Goal: Task Accomplishment & Management: Complete application form

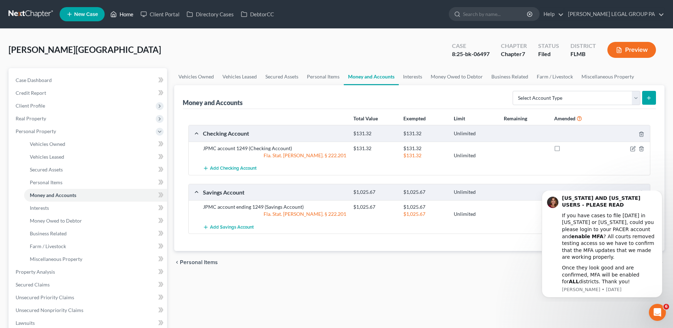
click at [127, 13] on link "Home" at bounding box center [122, 14] width 30 height 13
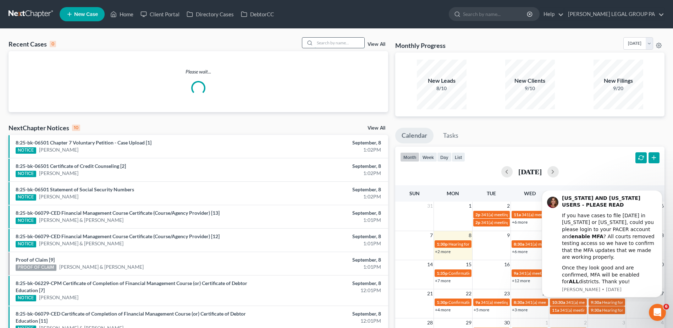
click at [331, 42] on input "search" at bounding box center [340, 43] width 50 height 10
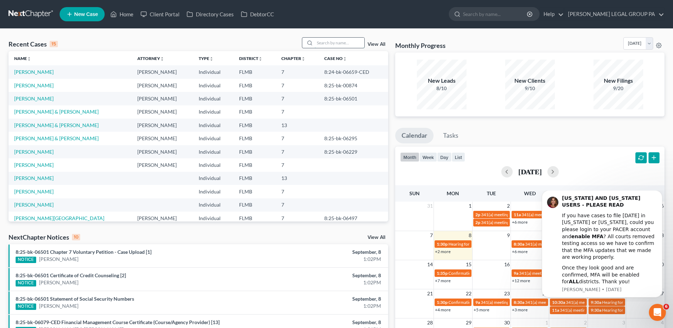
paste input "[PERSON_NAME]"
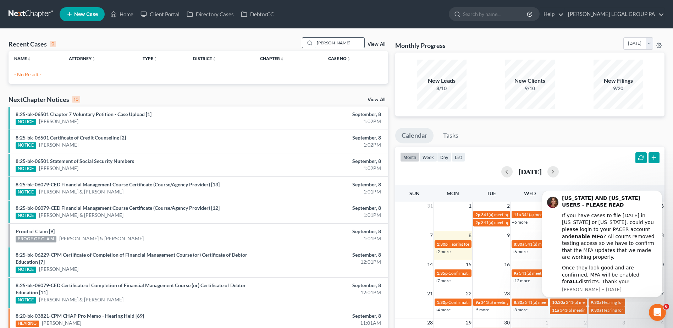
drag, startPoint x: 344, startPoint y: 43, endPoint x: 332, endPoint y: 44, distance: 12.1
click at [332, 44] on input "[PERSON_NAME]" at bounding box center [340, 43] width 50 height 10
click at [337, 40] on input "[PERSON_NAME],r" at bounding box center [340, 43] width 50 height 10
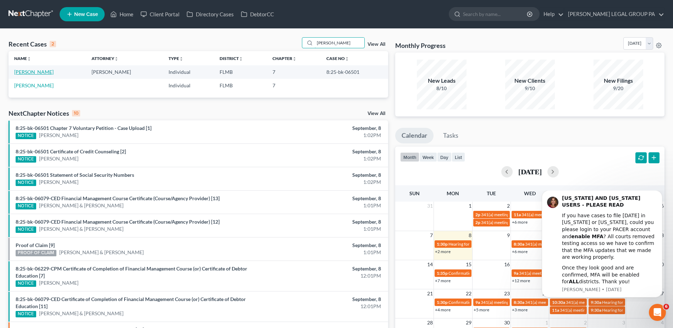
type input "[PERSON_NAME]"
click at [36, 70] on link "[PERSON_NAME]" at bounding box center [33, 72] width 39 height 6
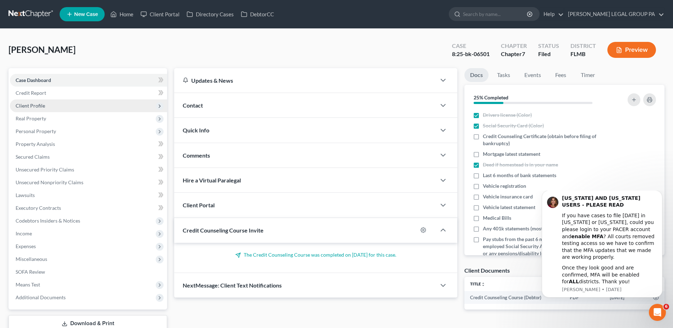
click at [26, 105] on span "Client Profile" at bounding box center [30, 105] width 29 height 6
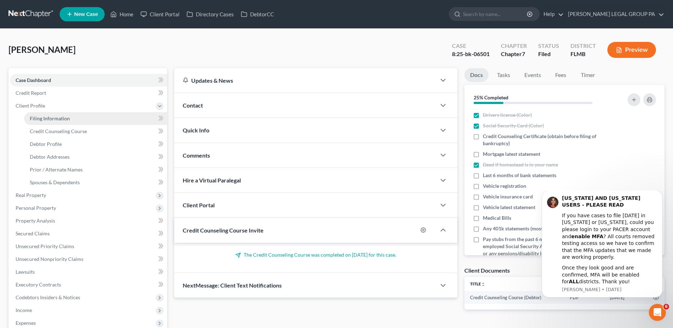
click at [51, 118] on span "Filing Information" at bounding box center [50, 118] width 40 height 6
select select "2"
select select "0"
select select "15"
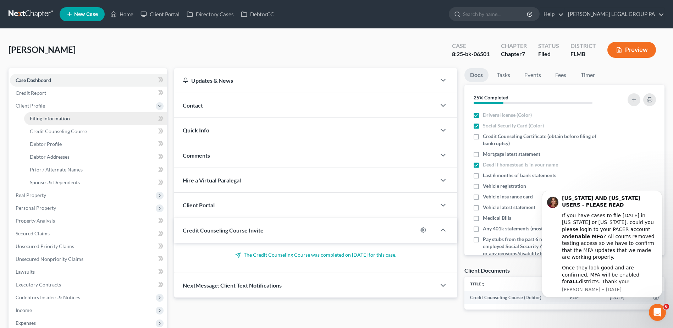
select select "1"
select select "9"
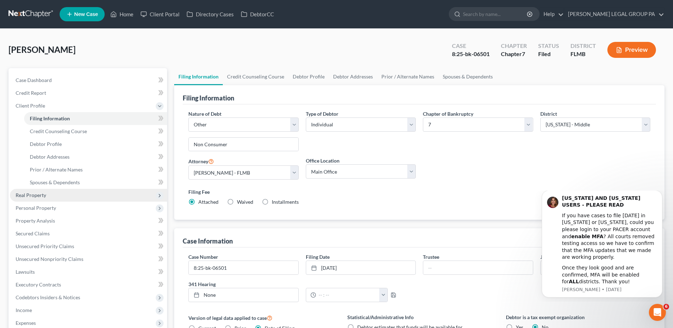
click at [43, 195] on span "Real Property" at bounding box center [31, 195] width 30 height 6
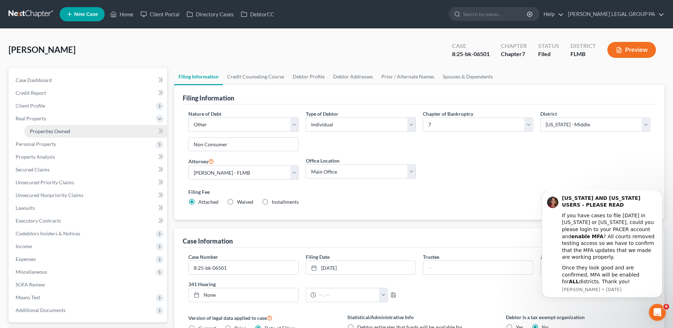
click at [50, 131] on span "Properties Owned" at bounding box center [50, 131] width 40 height 6
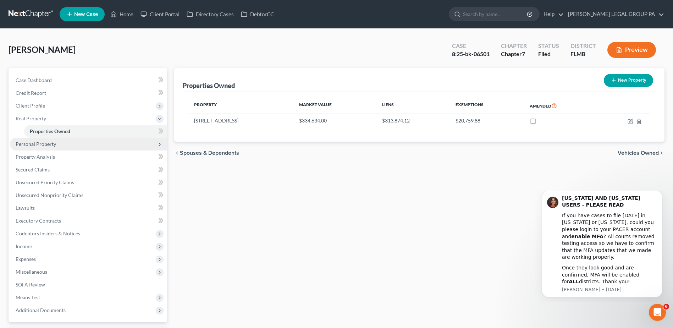
click at [73, 147] on span "Personal Property" at bounding box center [88, 144] width 157 height 13
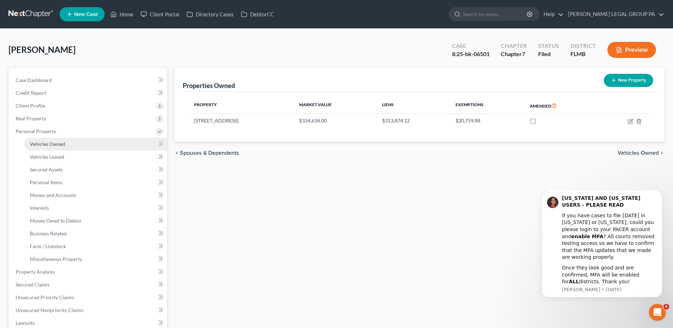
click at [57, 141] on span "Vehicles Owned" at bounding box center [47, 144] width 35 height 6
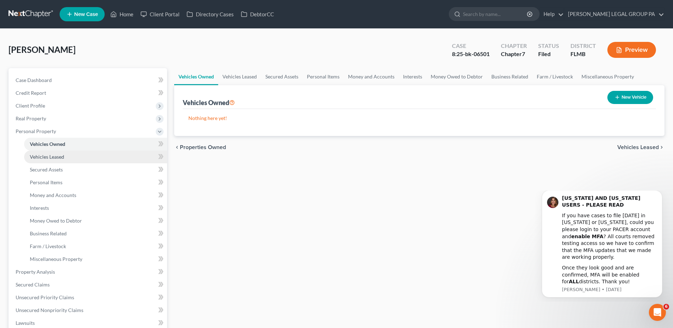
click at [53, 157] on span "Vehicles Leased" at bounding box center [47, 157] width 34 height 6
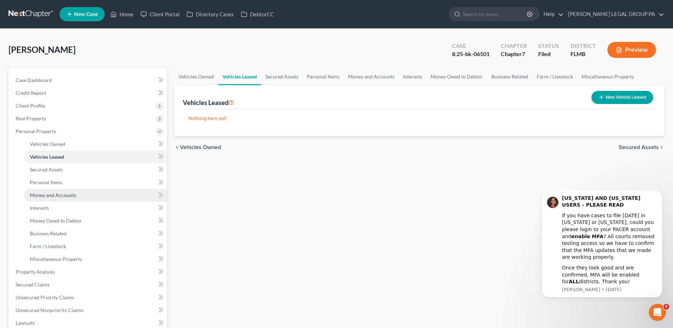
click at [58, 194] on span "Money and Accounts" at bounding box center [53, 195] width 46 height 6
